Goal: Information Seeking & Learning: Learn about a topic

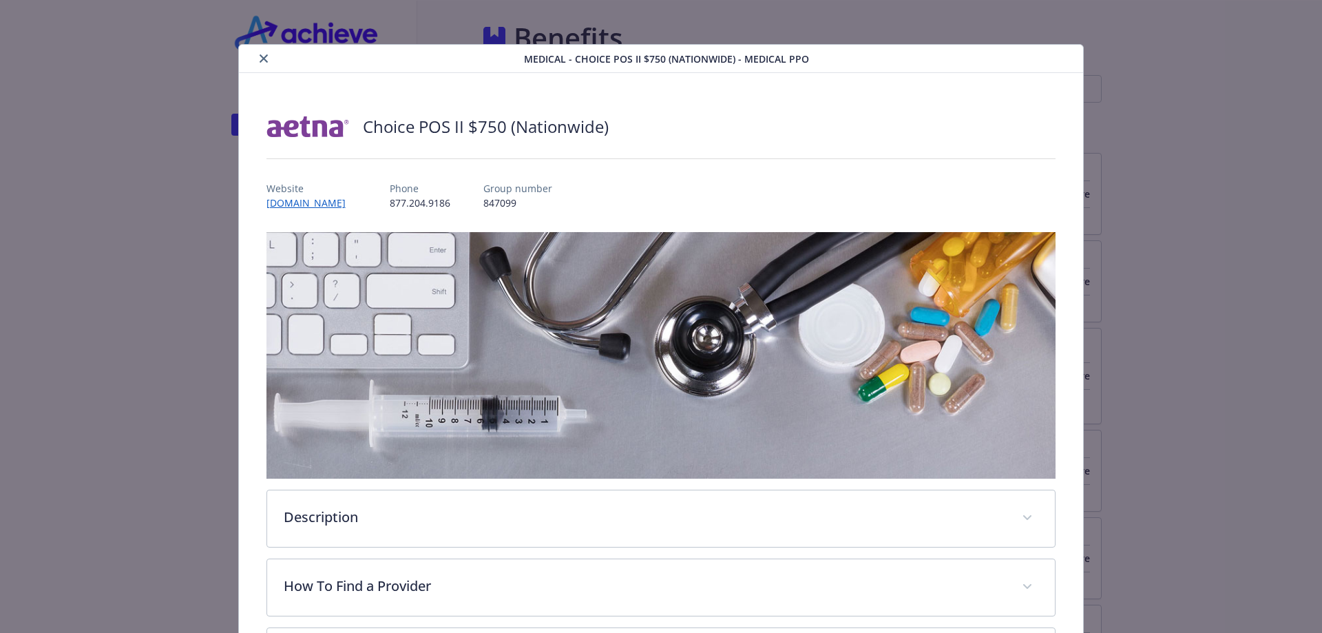
scroll to position [748, 0]
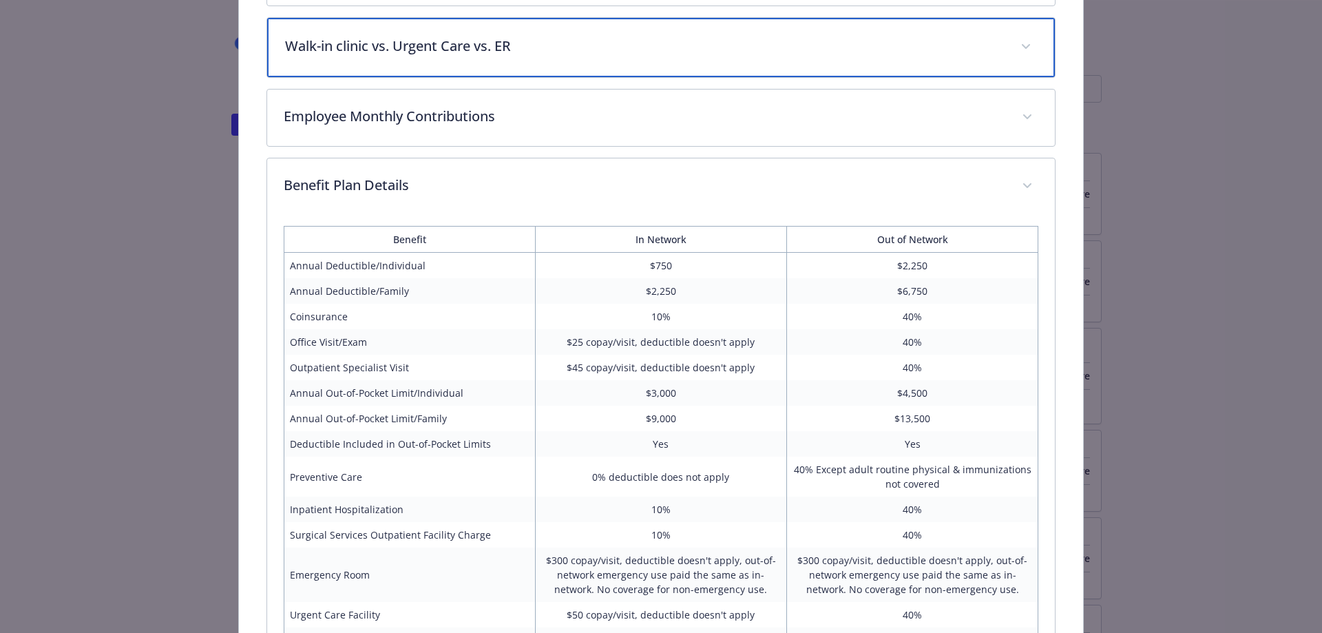
click at [409, 54] on div "Walk-in clinic vs. Urgent Care vs. ER" at bounding box center [661, 47] width 789 height 59
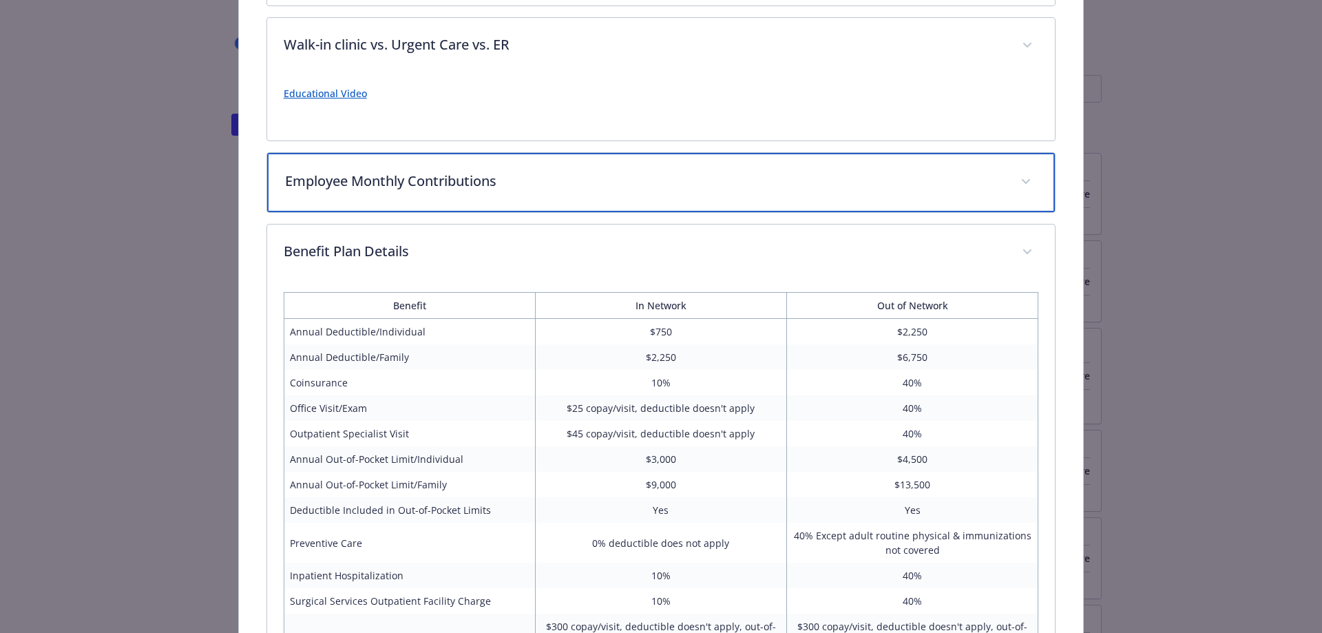
click at [394, 171] on p "Employee Monthly Contributions" at bounding box center [645, 181] width 720 height 21
